Goal: Information Seeking & Learning: Understand process/instructions

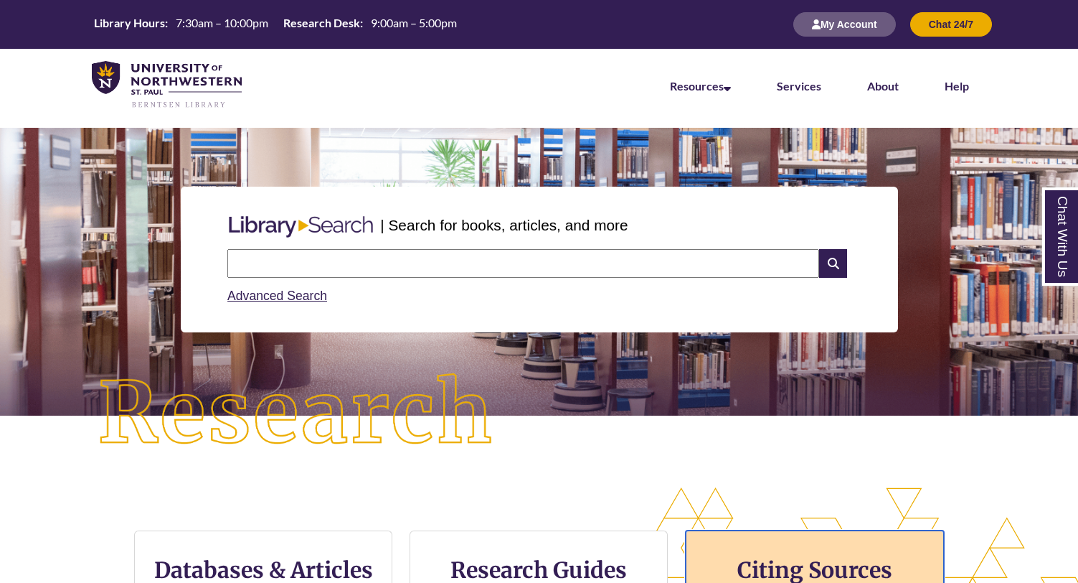
click at [798, 556] on h3 "Citing Sources" at bounding box center [815, 569] width 175 height 27
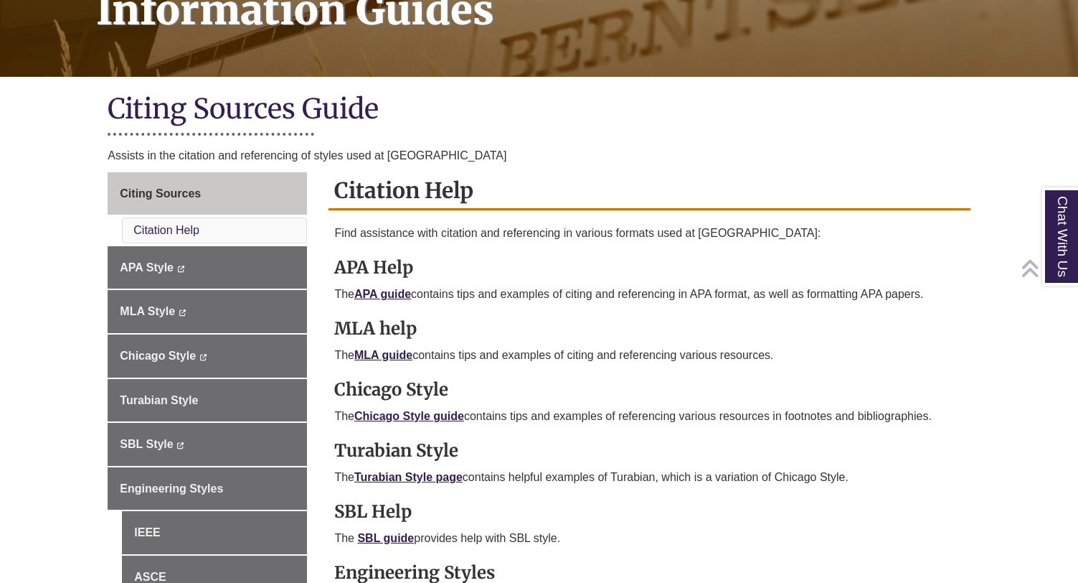
scroll to position [258, 0]
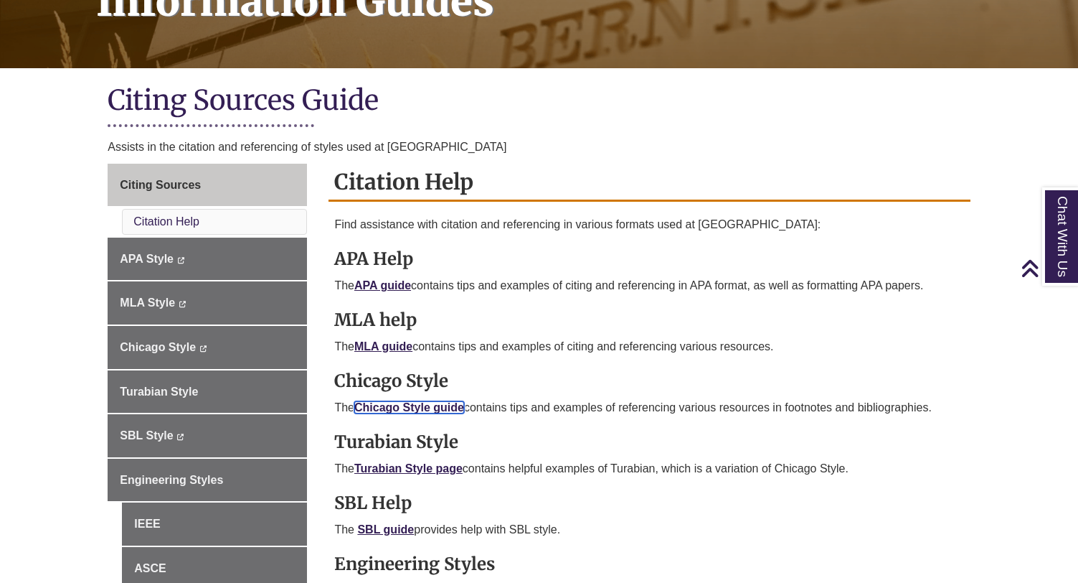
click at [409, 401] on link "Chicago Style guide" at bounding box center [409, 407] width 110 height 12
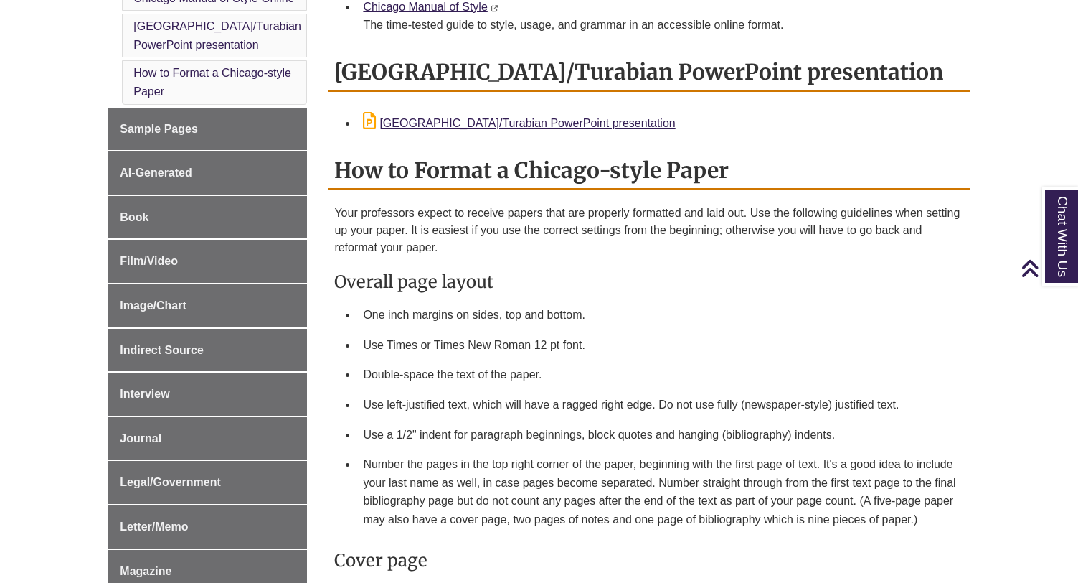
scroll to position [453, 0]
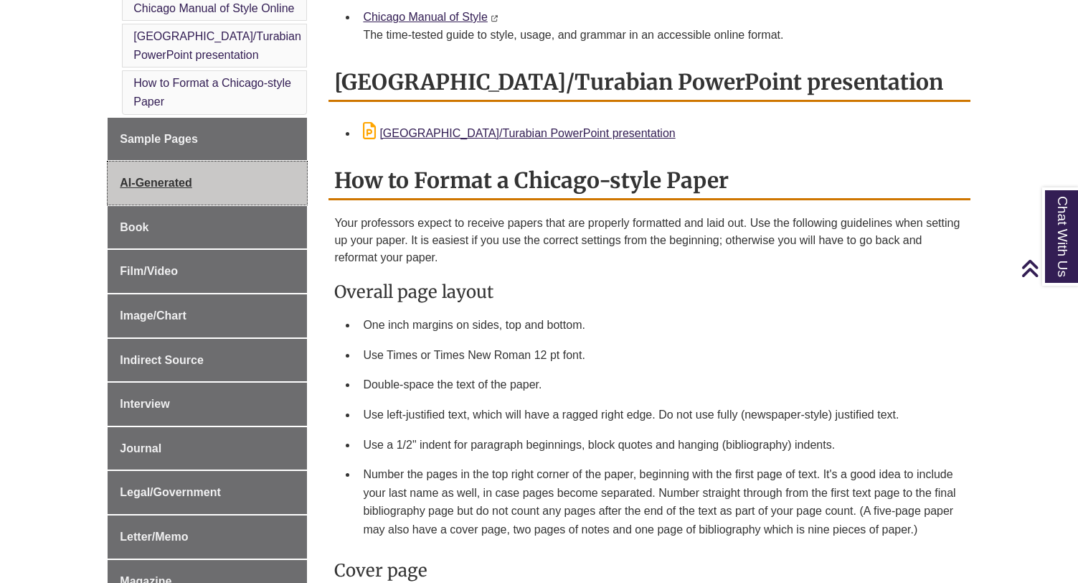
click at [249, 198] on link "AI-Generated" at bounding box center [207, 182] width 199 height 43
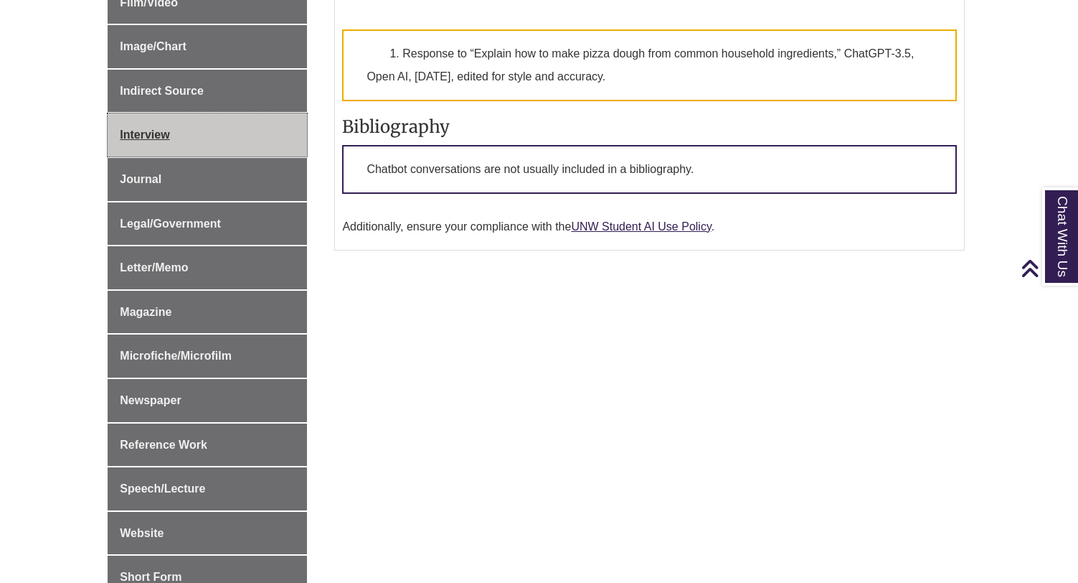
scroll to position [664, 0]
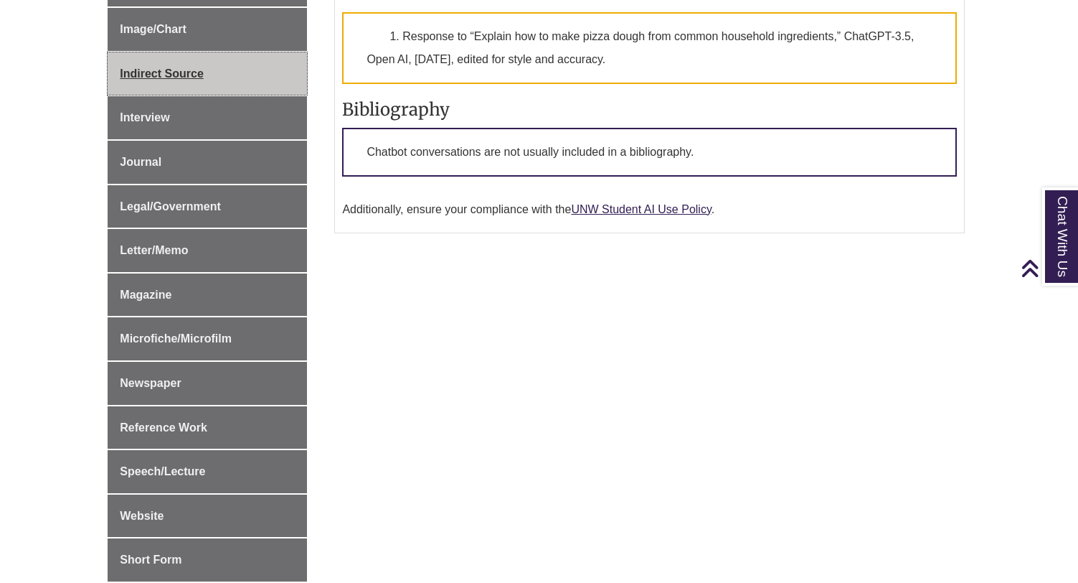
click at [250, 68] on link "Indirect Source" at bounding box center [207, 73] width 199 height 43
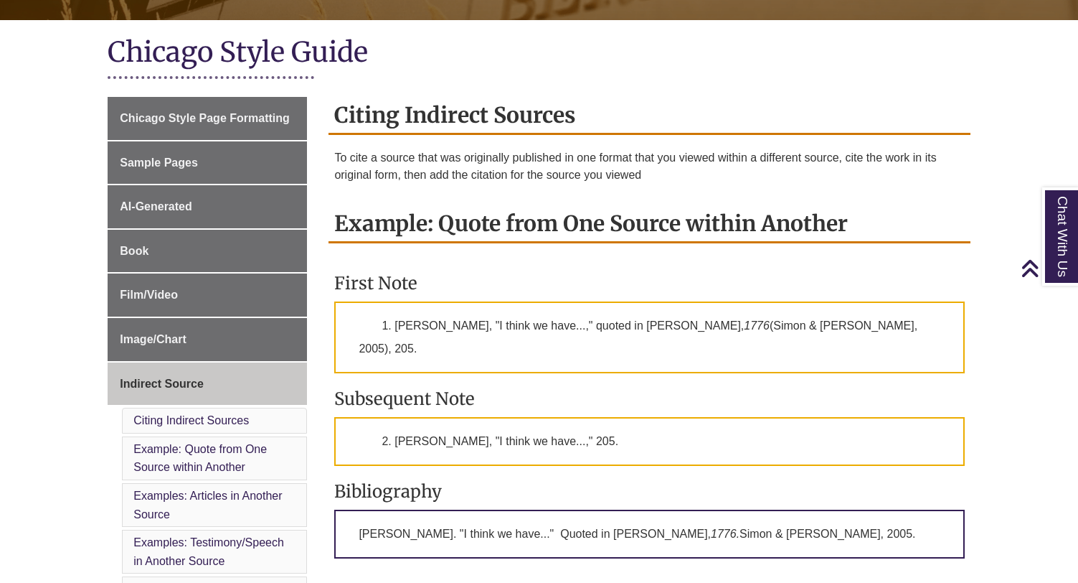
scroll to position [314, 0]
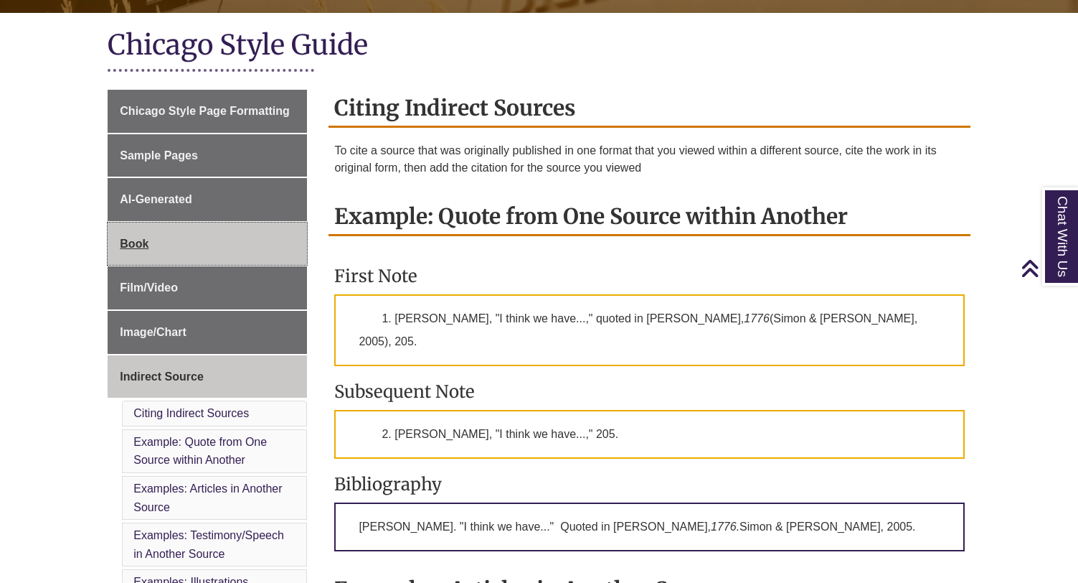
click at [248, 243] on link "Book" at bounding box center [207, 243] width 199 height 43
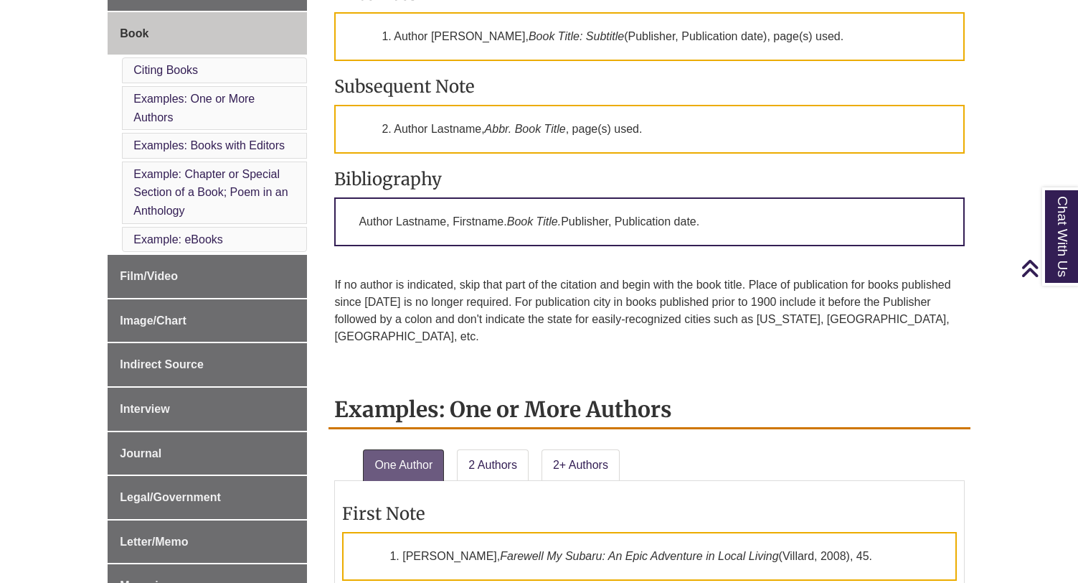
scroll to position [512, 0]
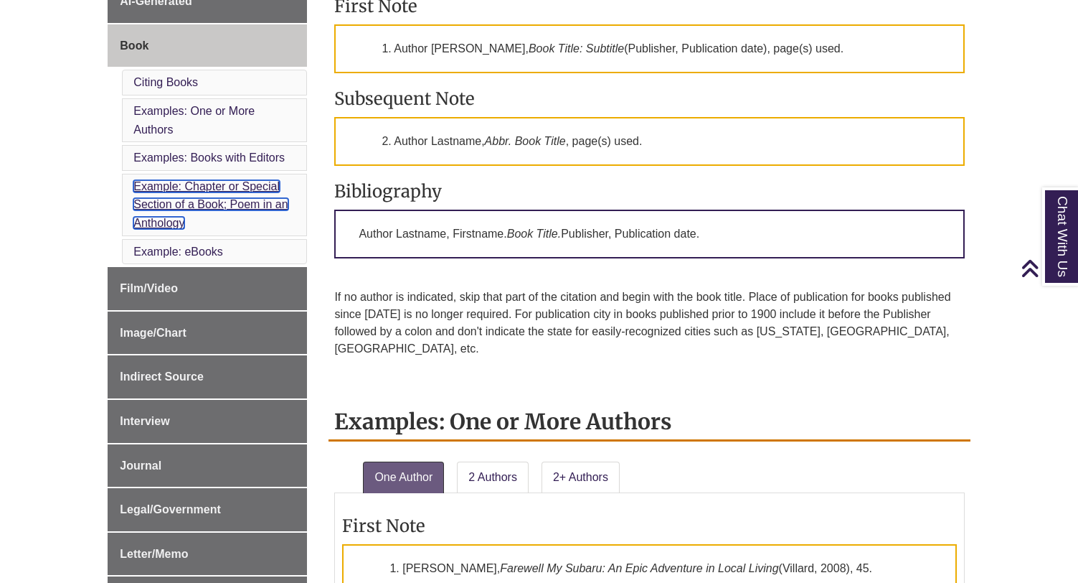
click at [273, 204] on link "Example: Chapter or Special Section of a Book; Poem in an Anthology" at bounding box center [210, 204] width 154 height 49
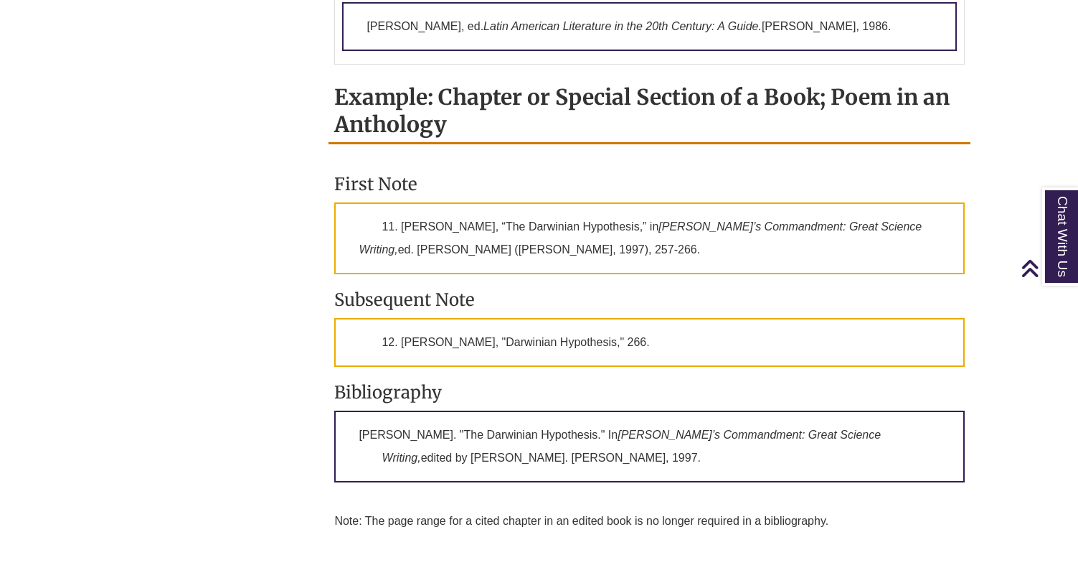
scroll to position [1694, 0]
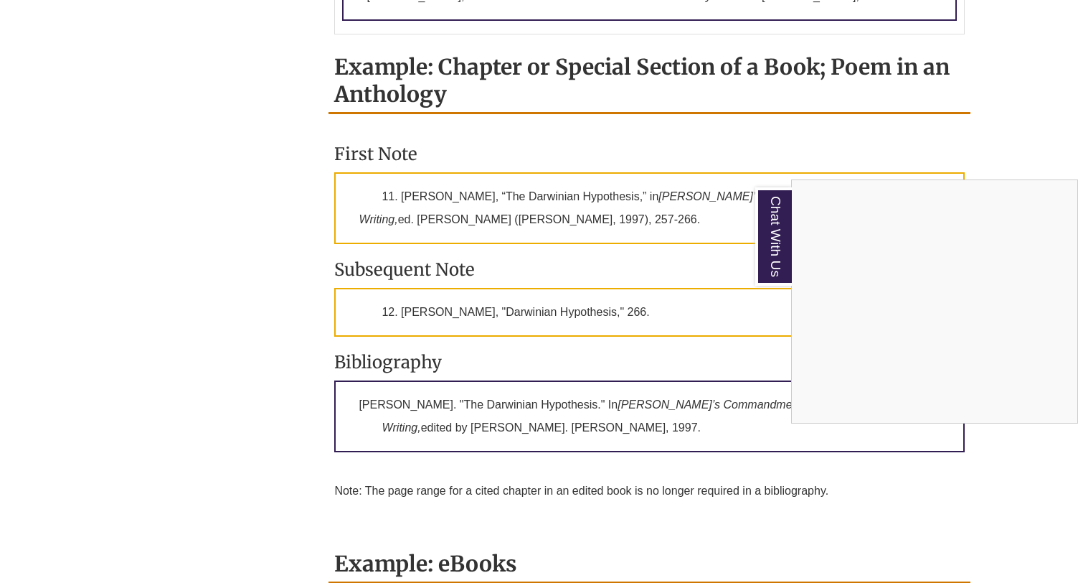
click at [989, 118] on div "Chat With Us" at bounding box center [539, 291] width 1078 height 583
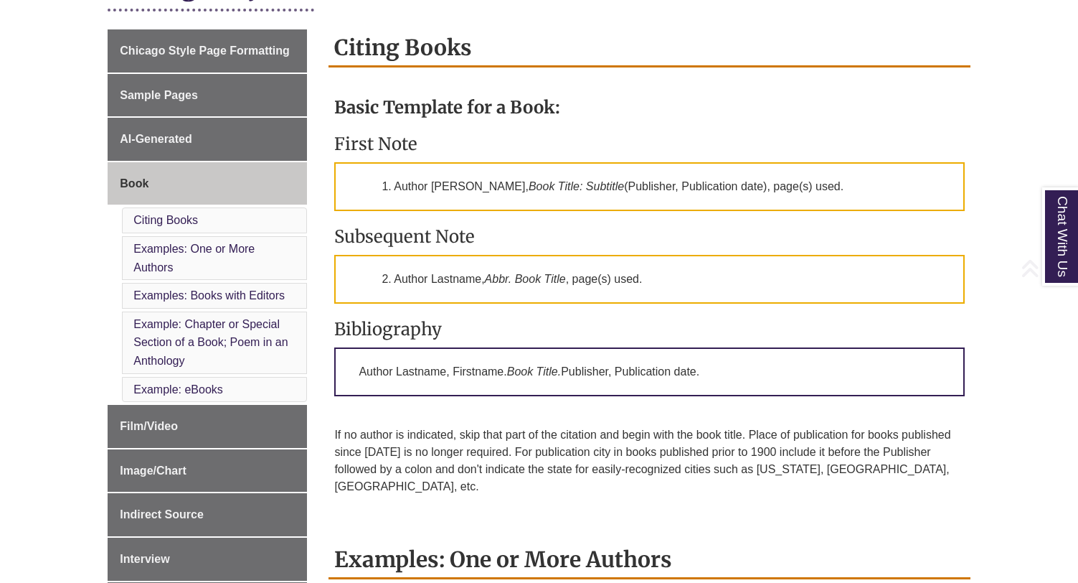
scroll to position [381, 0]
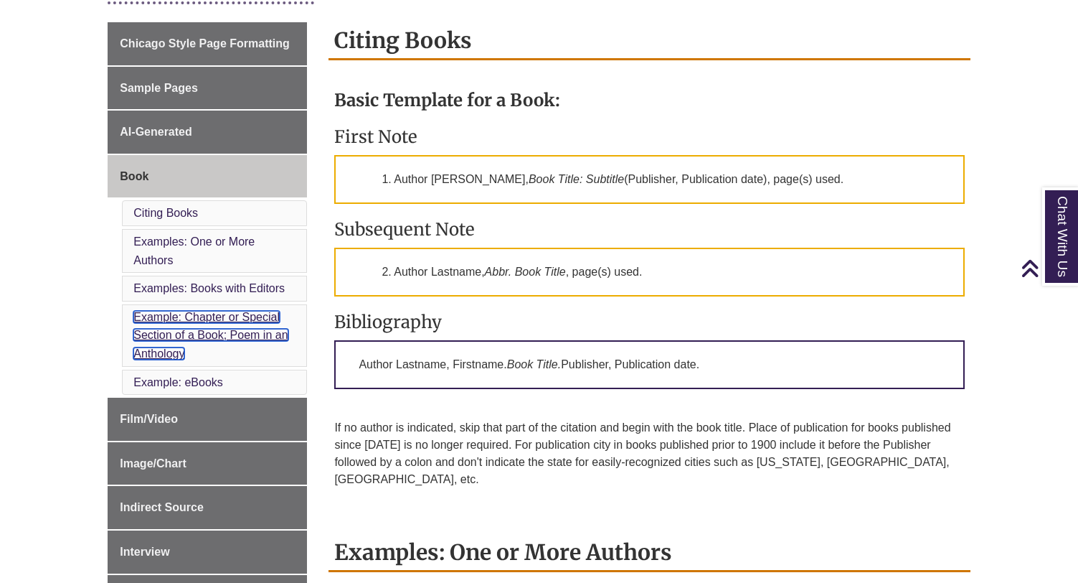
click at [265, 329] on link "Example: Chapter or Special Section of a Book; Poem in an Anthology" at bounding box center [210, 335] width 154 height 49
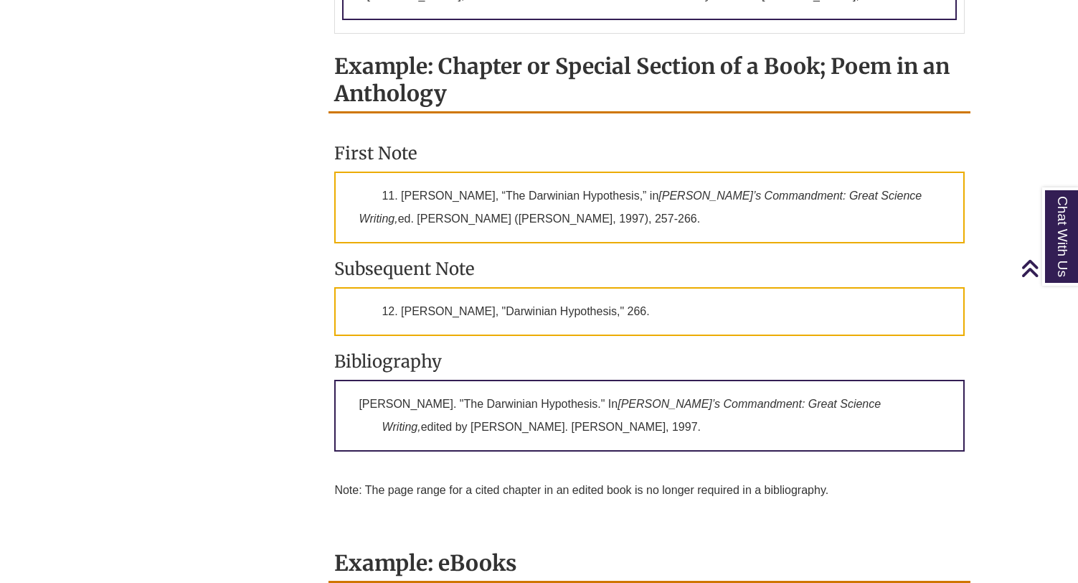
drag, startPoint x: 457, startPoint y: 44, endPoint x: 333, endPoint y: 31, distance: 124.9
click at [332, 48] on h2 "Example: Chapter or Special Section of a Book; Poem in an Anthology" at bounding box center [649, 80] width 641 height 65
copy h2 "Example: Chapter or Special Section of a Book; Poem in an Anthology"
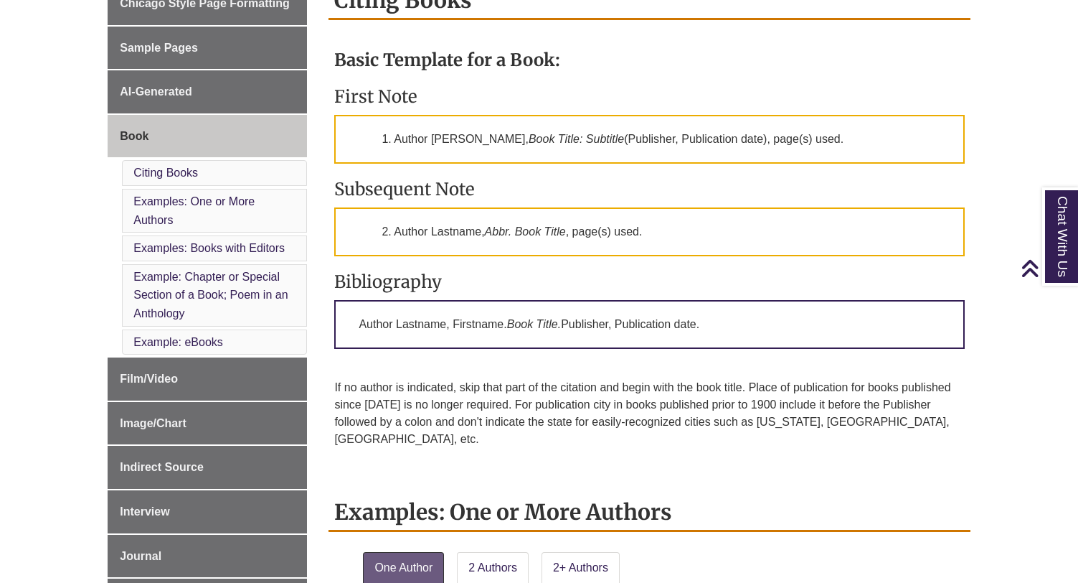
scroll to position [414, 0]
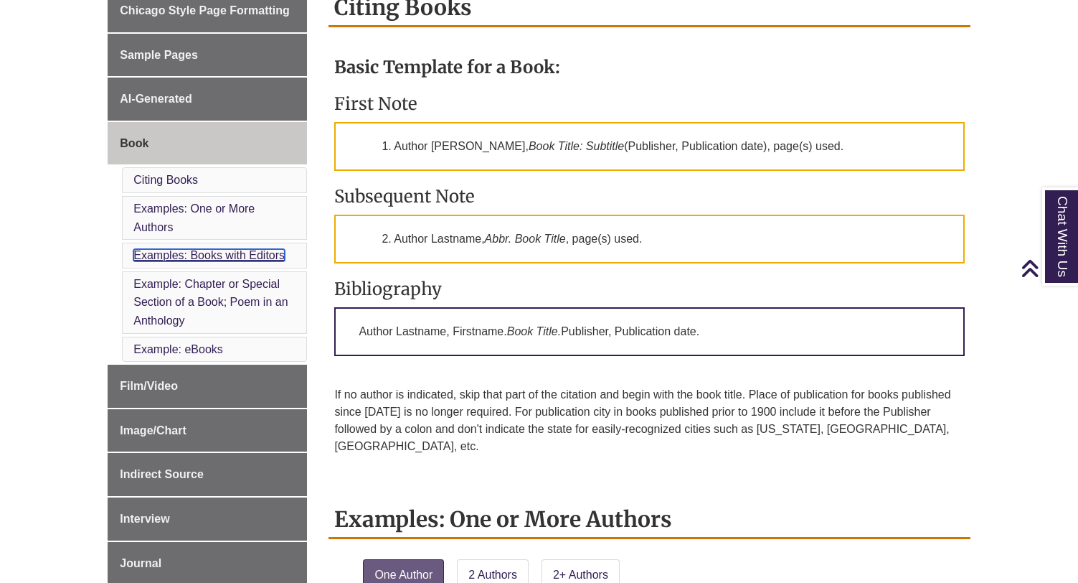
click at [221, 260] on link "Examples: Books with Editors" at bounding box center [208, 255] width 151 height 12
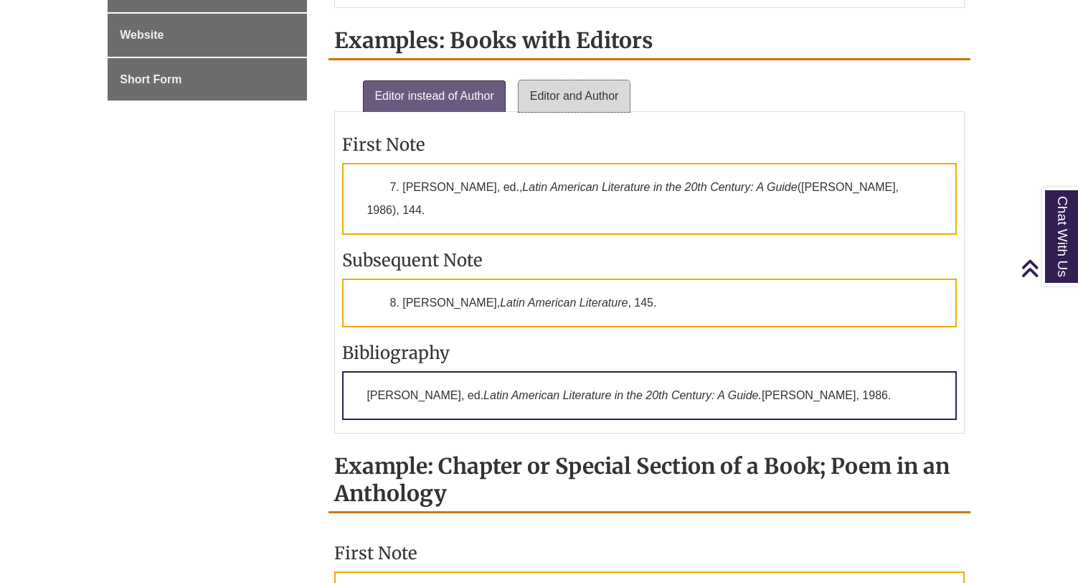
click at [570, 80] on link "Editor and Author" at bounding box center [575, 96] width 112 height 32
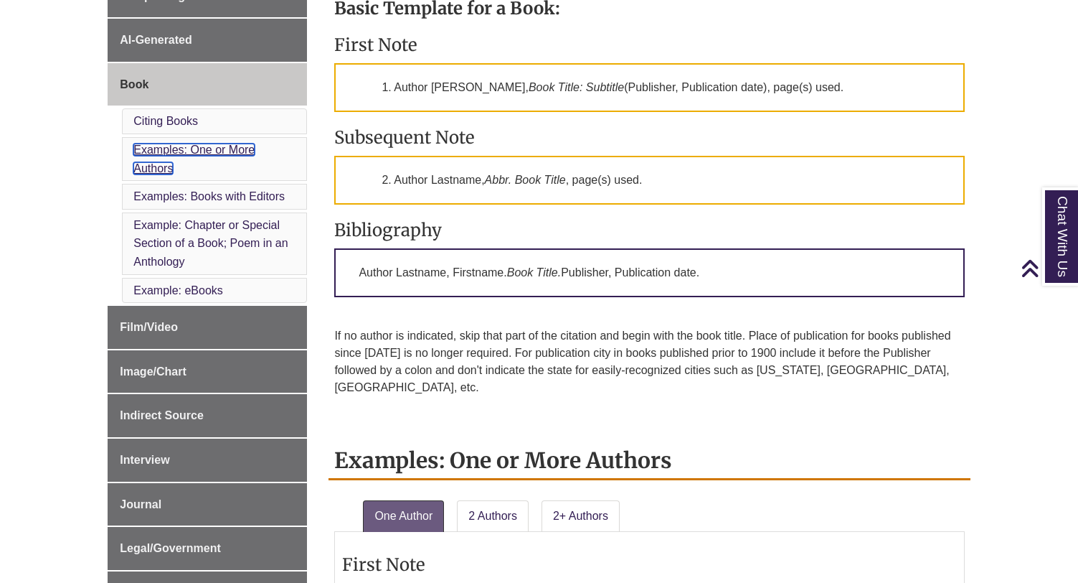
click at [225, 150] on link "Examples: One or More Authors" at bounding box center [193, 159] width 121 height 31
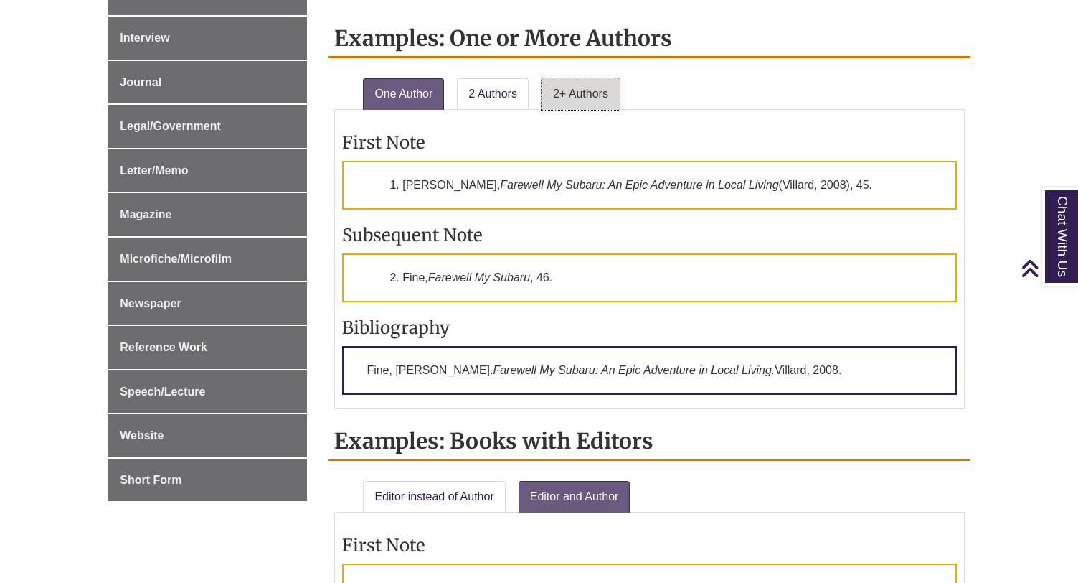
click at [570, 78] on link "2+ Authors" at bounding box center [581, 94] width 78 height 32
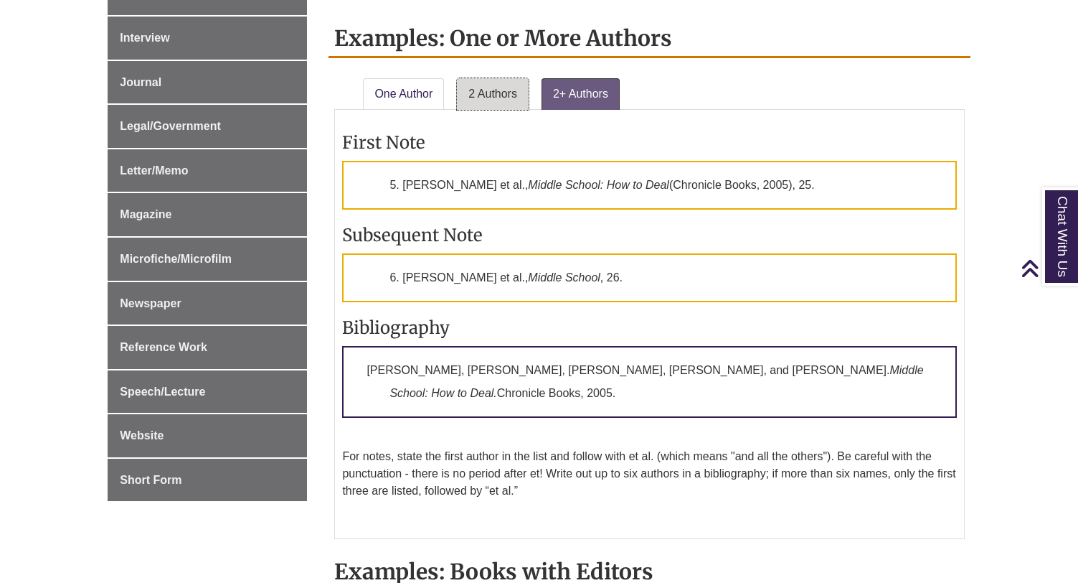
click at [488, 78] on link "2 Authors" at bounding box center [493, 94] width 72 height 32
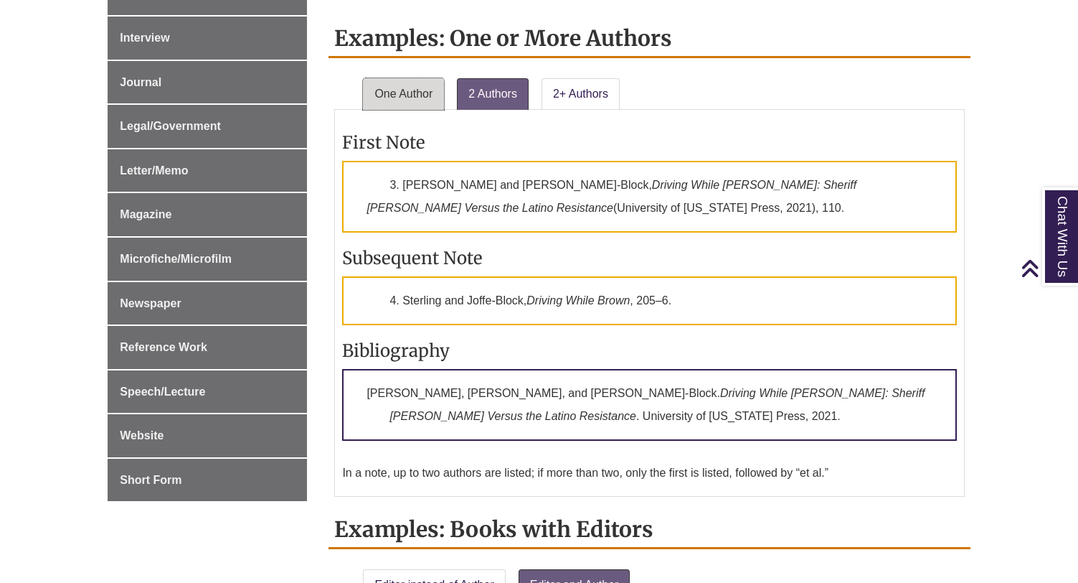
click at [420, 81] on link "One Author" at bounding box center [403, 94] width 81 height 32
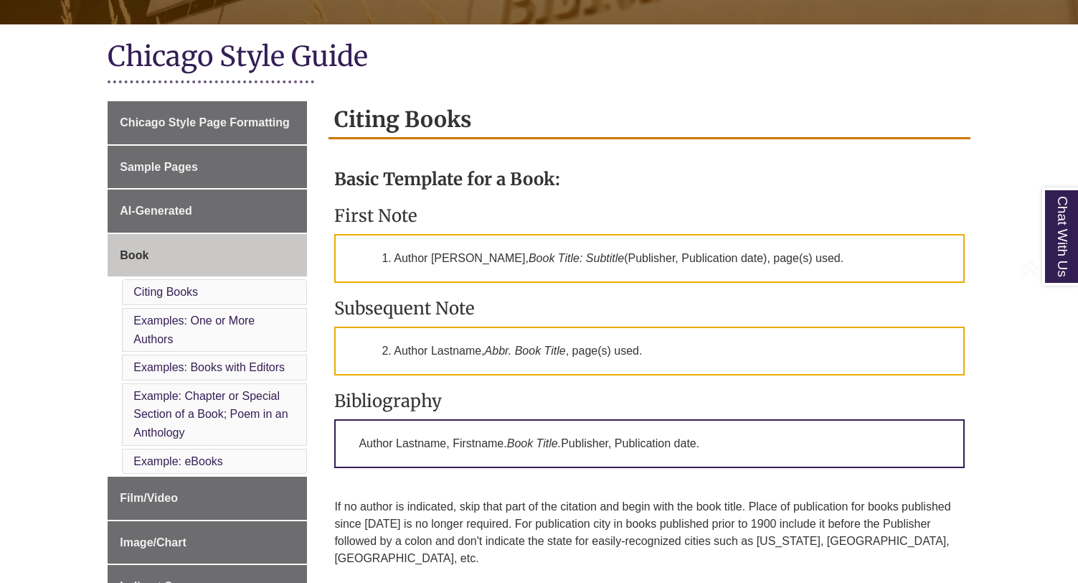
scroll to position [303, 0]
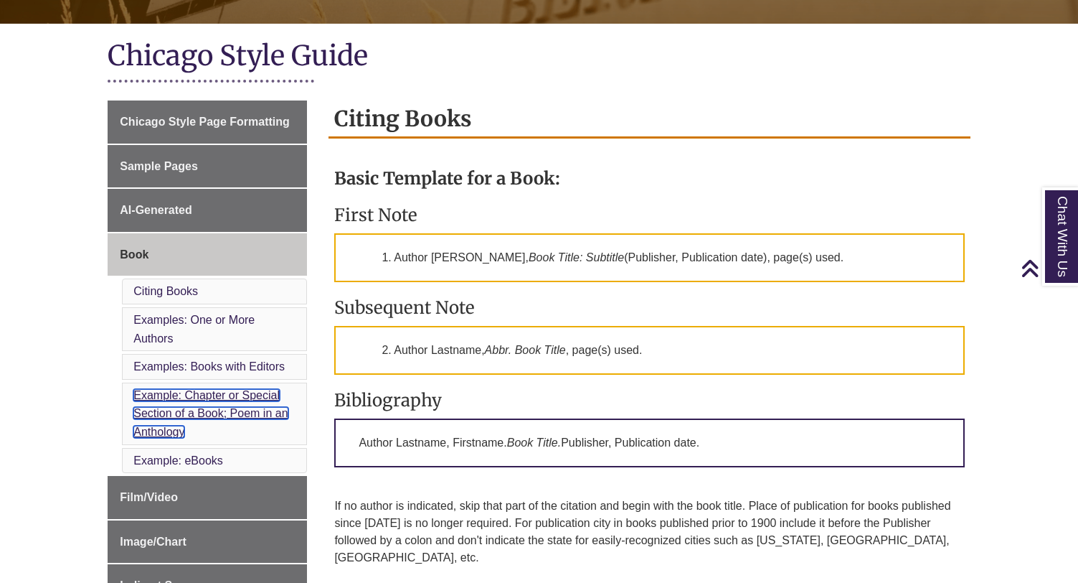
click at [207, 390] on link "Example: Chapter or Special Section of a Book; Poem in an Anthology" at bounding box center [210, 413] width 154 height 49
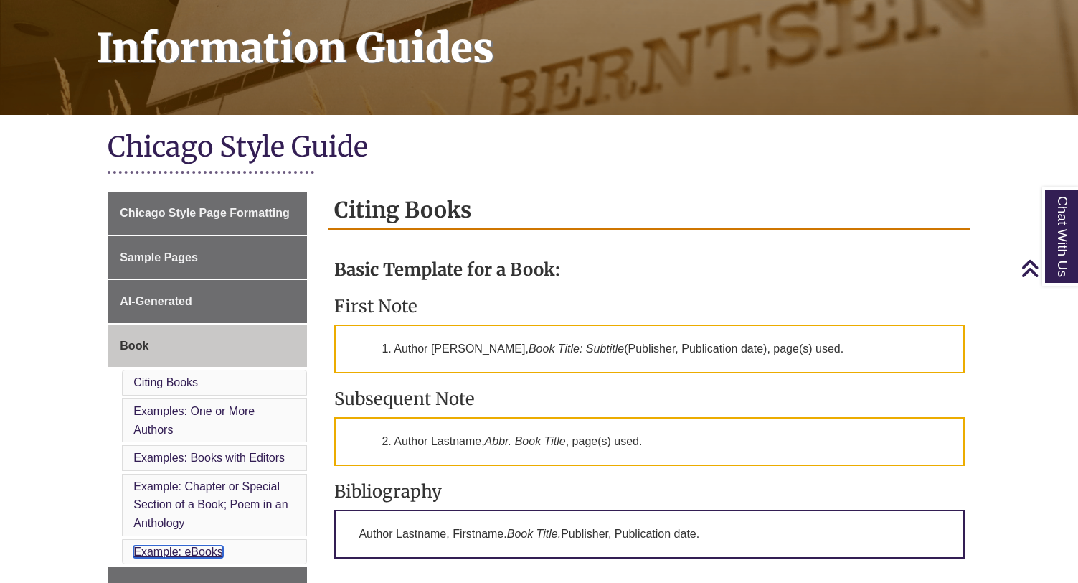
click at [154, 556] on link "Example: eBooks" at bounding box center [178, 551] width 90 height 12
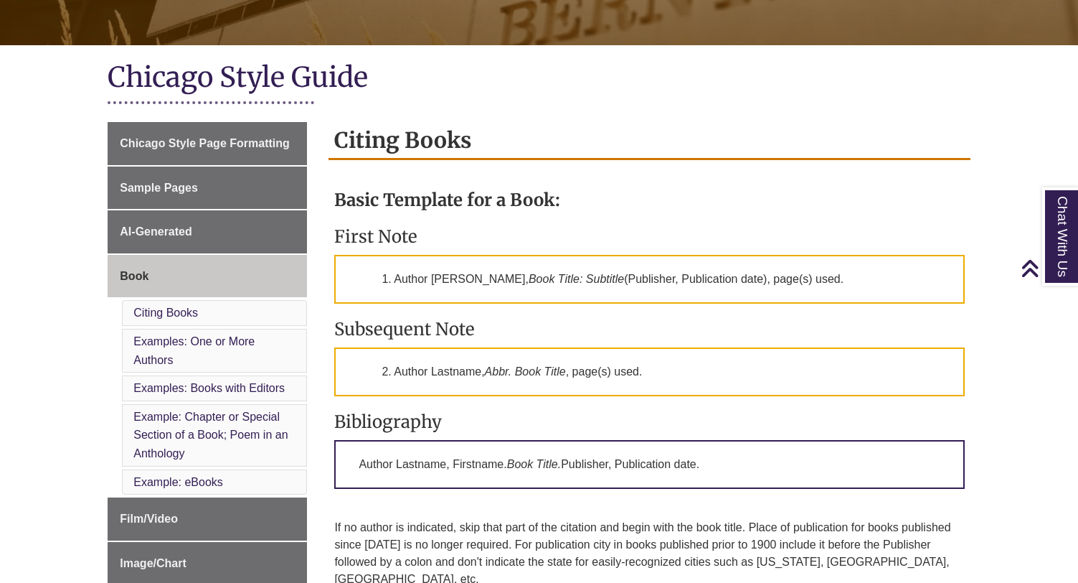
scroll to position [177, 0]
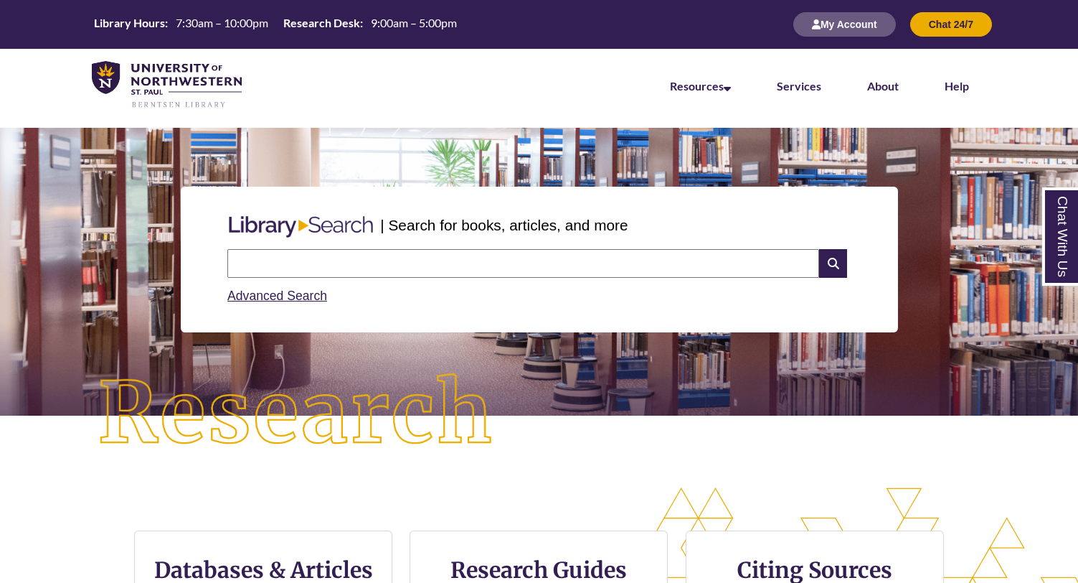
click at [469, 253] on input "text" at bounding box center [523, 263] width 592 height 29
paste input "**********"
type input "**********"
click at [832, 260] on icon at bounding box center [832, 263] width 27 height 29
